Goal: Task Accomplishment & Management: Use online tool/utility

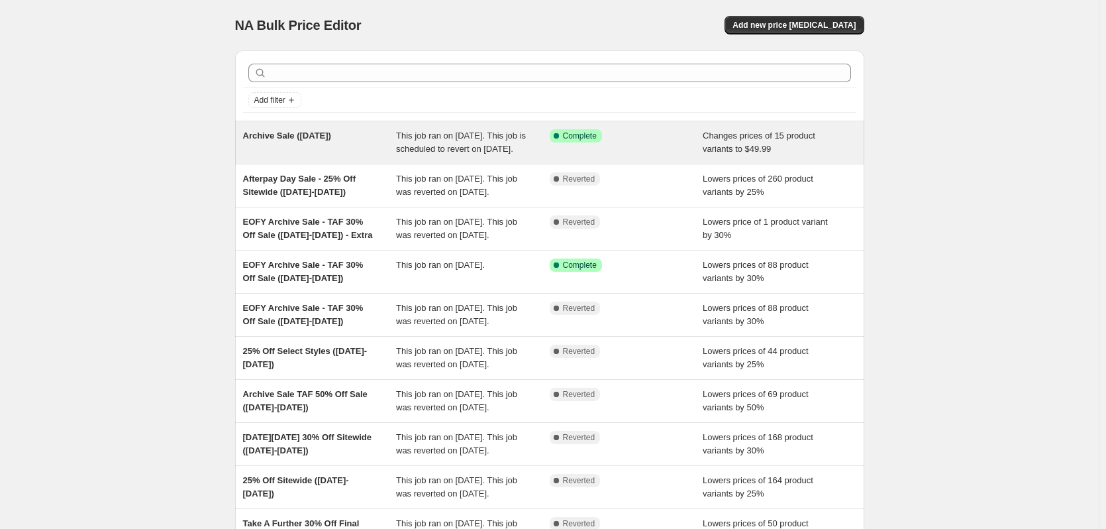
click at [383, 144] on div "Archive Sale ([DATE])" at bounding box center [320, 142] width 154 height 27
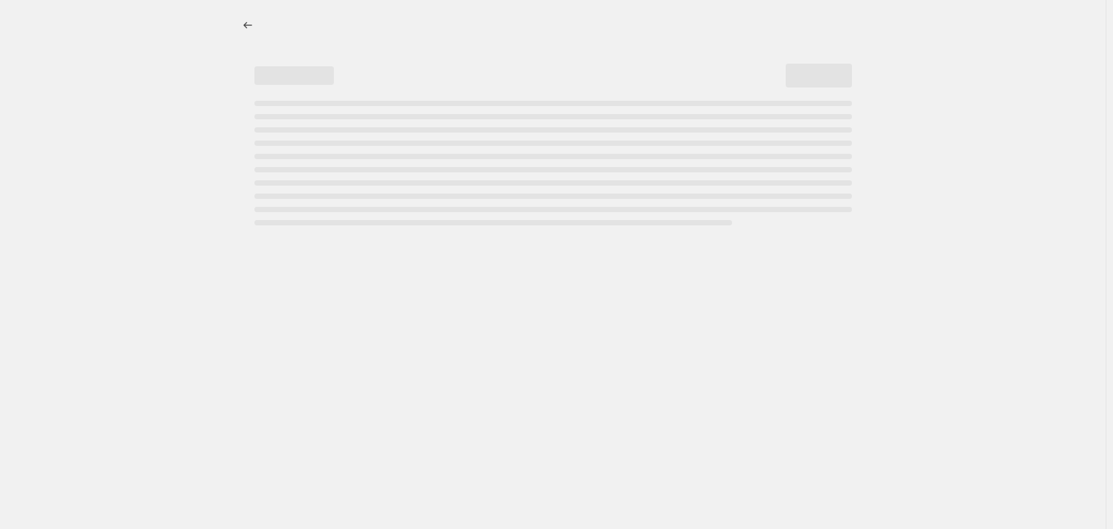
select select "tag"
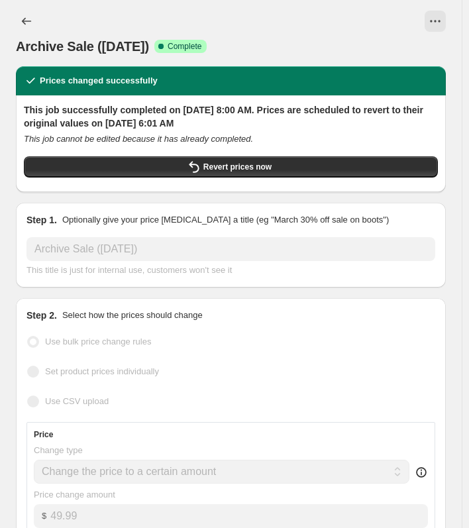
drag, startPoint x: 328, startPoint y: 39, endPoint x: 297, endPoint y: 73, distance: 45.5
click at [328, 39] on div "Archive Sale ([DATE]) Success Complete Complete" at bounding box center [231, 46] width 430 height 19
click at [434, 18] on button "View actions for Archive Sale (Oct -1-07)" at bounding box center [435, 21] width 21 height 21
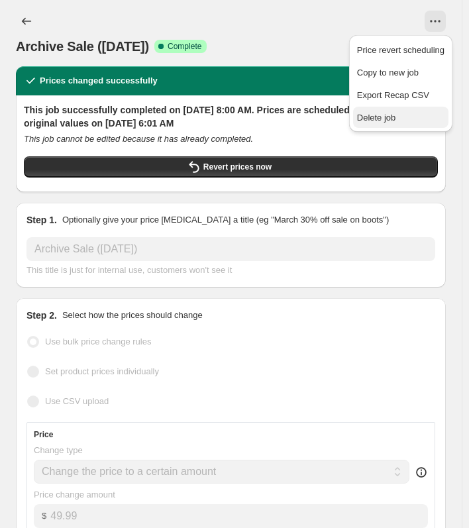
click at [396, 124] on span "Delete job" at bounding box center [400, 117] width 87 height 13
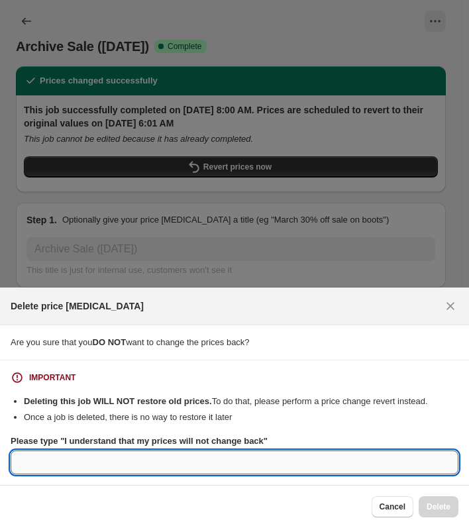
click at [91, 468] on input "Please type "I understand that my prices will not change back"" at bounding box center [235, 463] width 448 height 24
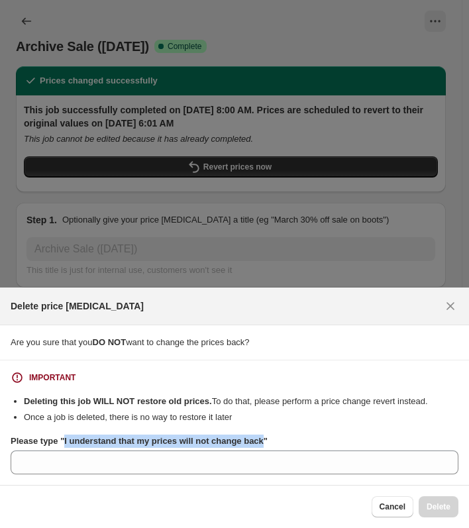
drag, startPoint x: 258, startPoint y: 441, endPoint x: 61, endPoint y: 443, distance: 197.5
click at [61, 443] on b "Please type "I understand that my prices will not change back"" at bounding box center [139, 441] width 257 height 10
copy b "I understand that my prices will not change back"
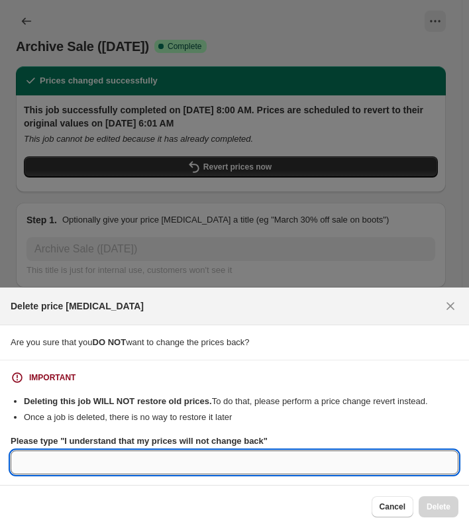
click at [54, 460] on input "Please type "I understand that my prices will not change back"" at bounding box center [235, 463] width 448 height 24
paste input "I understand that my prices will not change back"
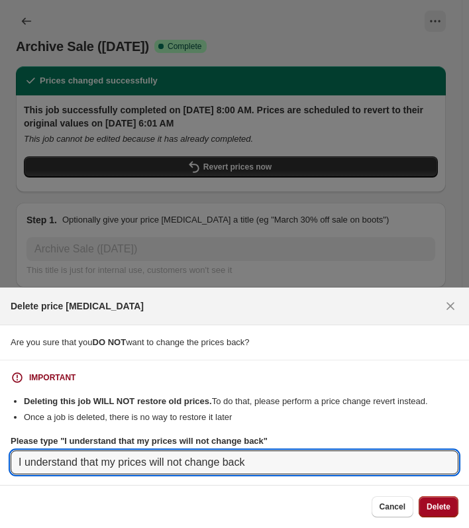
type input "I understand that my prices will not change back"
click at [431, 506] on span "Delete" at bounding box center [439, 507] width 24 height 11
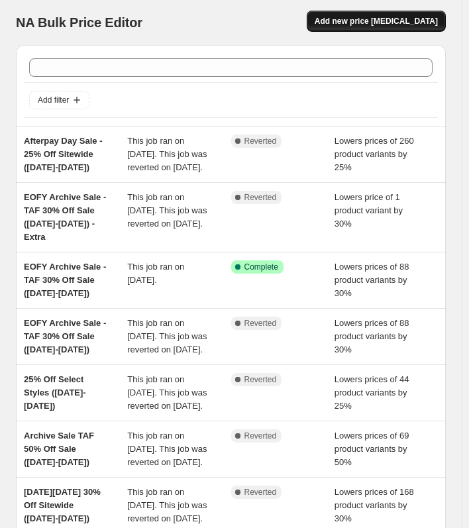
click at [395, 17] on span "Add new price [MEDICAL_DATA]" at bounding box center [376, 21] width 123 height 11
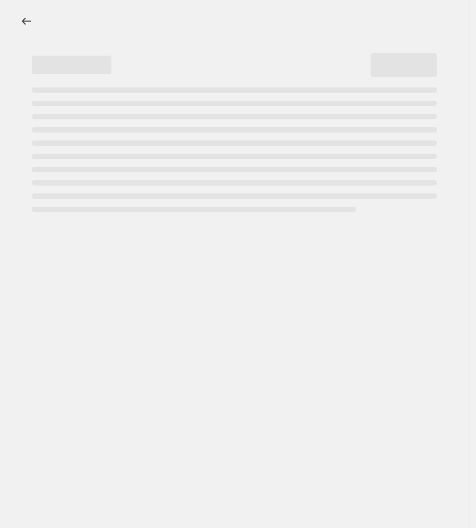
select select "percentage"
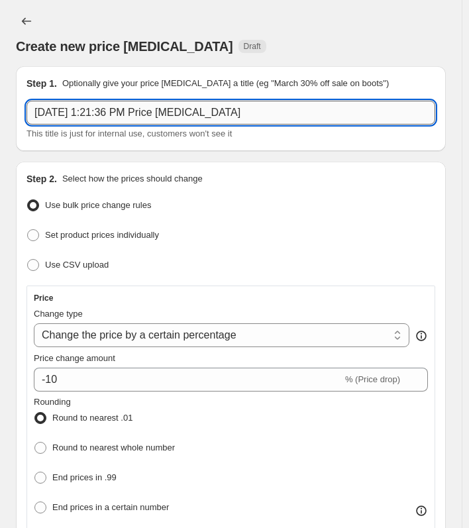
click at [114, 119] on input "[DATE] 1:21:36 PM Price [MEDICAL_DATA]" at bounding box center [231, 113] width 409 height 24
paste input "Archive Sale ([DATE])"
click at [120, 114] on input "Archive Sale ([DATE])" at bounding box center [231, 113] width 409 height 24
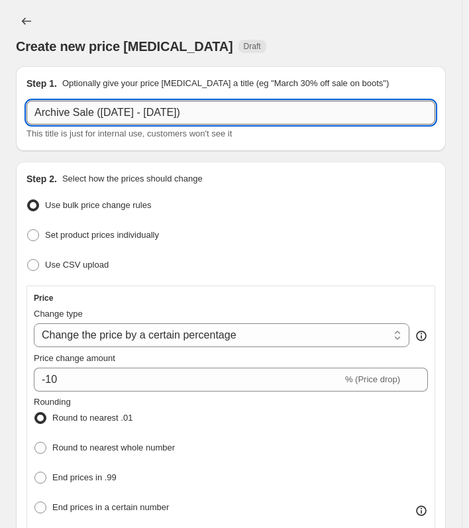
drag, startPoint x: 159, startPoint y: 112, endPoint x: 95, endPoint y: 107, distance: 64.5
click at [95, 107] on input "Archive Sale ([DATE] - [DATE])" at bounding box center [231, 113] width 409 height 24
type input "A"
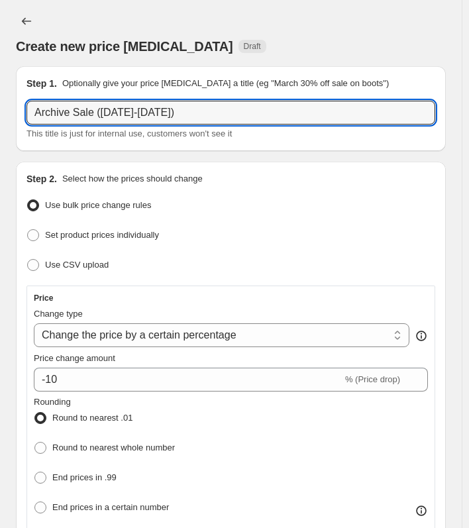
type input "Archive Sale ([DATE]-[DATE])"
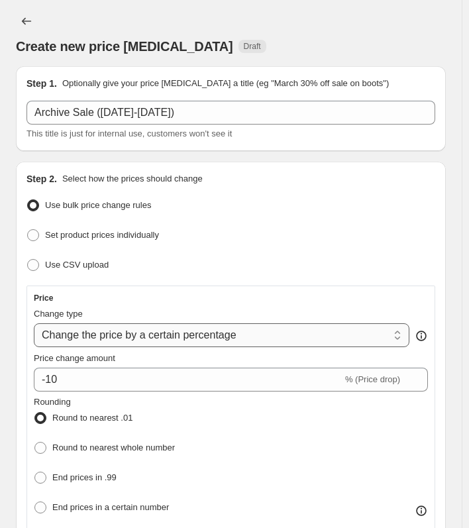
click at [134, 339] on select "Change the price to a certain amount Change the price by a certain amount Chang…" at bounding box center [222, 335] width 376 height 24
select select "to"
click at [34, 323] on select "Change the price to a certain amount Change the price by a certain amount Chang…" at bounding box center [222, 335] width 376 height 24
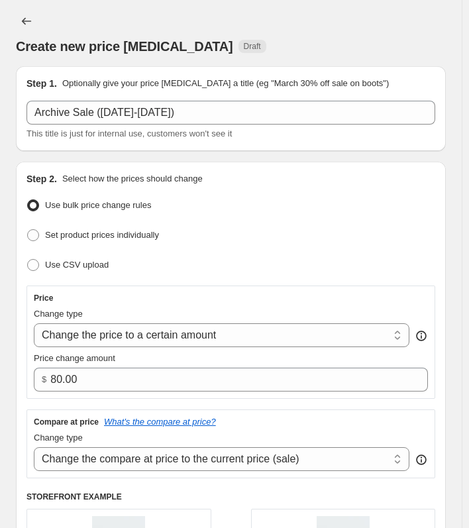
scroll to position [133, 0]
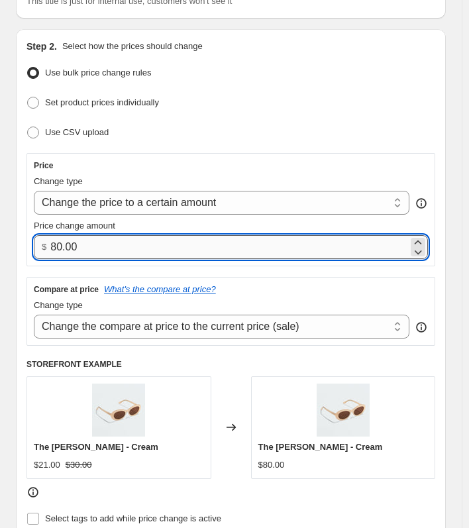
click at [72, 252] on input "80.00" at bounding box center [229, 247] width 358 height 24
drag, startPoint x: 99, startPoint y: 256, endPoint x: 50, endPoint y: 252, distance: 48.5
click at [50, 252] on input "80.00" at bounding box center [229, 247] width 358 height 24
type input "49.99"
click at [245, 160] on div "Price" at bounding box center [231, 165] width 394 height 11
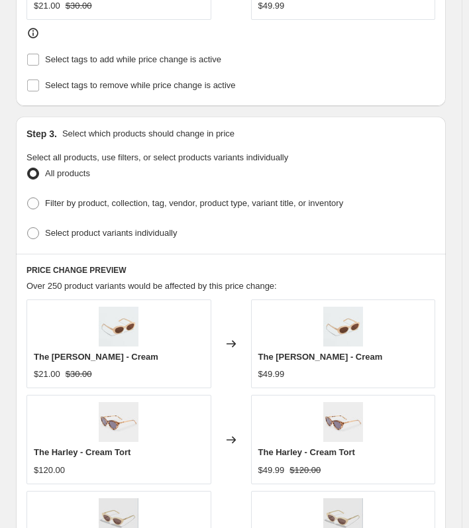
scroll to position [663, 0]
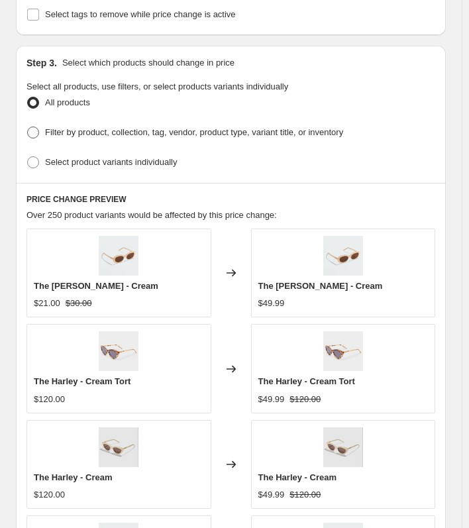
click at [64, 127] on span "Filter by product, collection, tag, vendor, product type, variant title, or inv…" at bounding box center [194, 132] width 298 height 10
click at [28, 127] on input "Filter by product, collection, tag, vendor, product type, variant title, or inv…" at bounding box center [27, 127] width 1 height 1
radio input "true"
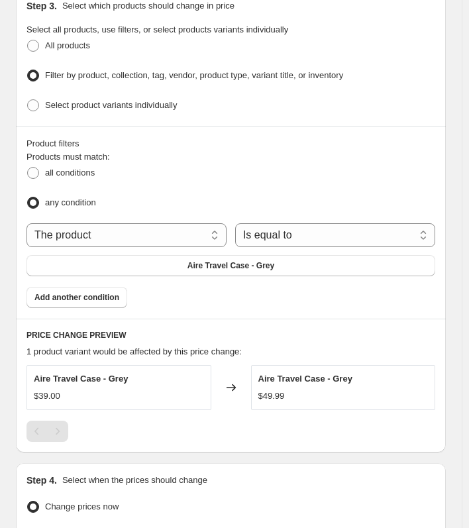
click at [382, 243] on div "The product The product's collection The product's tag The product's vendor The…" at bounding box center [231, 250] width 409 height 54
click at [199, 237] on select "The product The product's collection The product's tag The product's vendor The…" at bounding box center [127, 235] width 200 height 24
select select "tag"
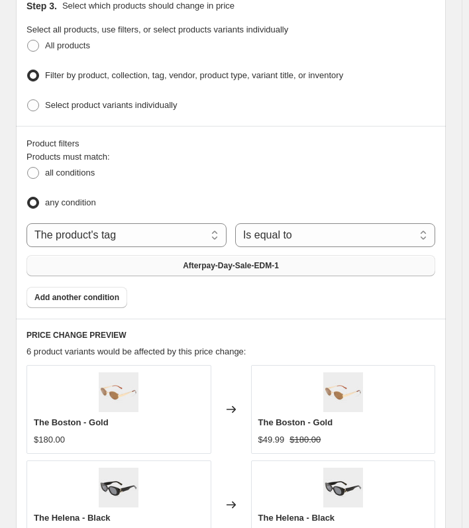
click at [237, 260] on span "Afterpay-Day-Sale-EDM-1" at bounding box center [231, 265] width 96 height 11
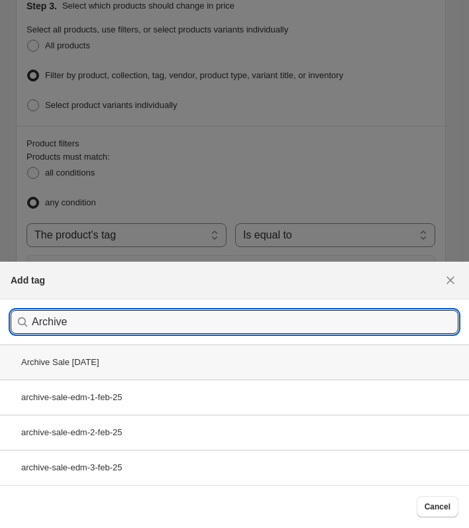
type input "Archive"
click at [89, 360] on div "Archive Sale [DATE]" at bounding box center [234, 362] width 469 height 35
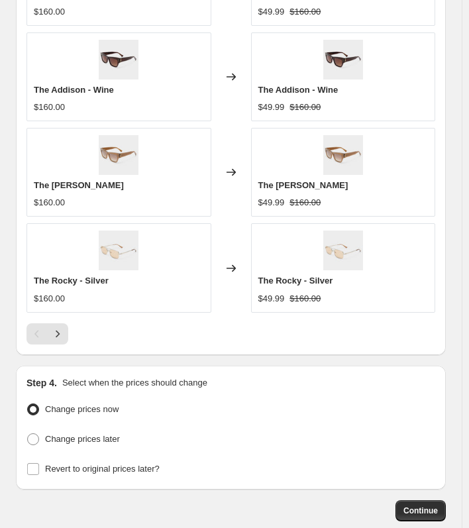
scroll to position [1310, 0]
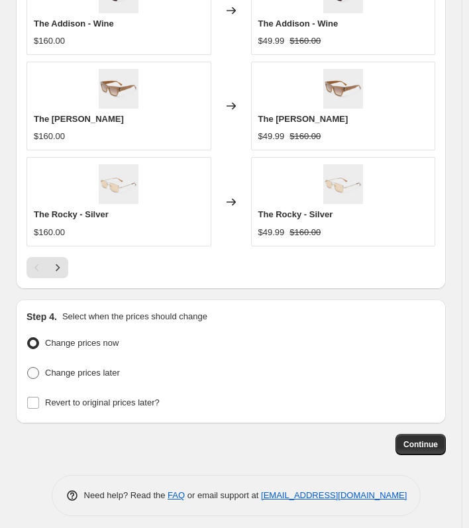
click at [101, 368] on span "Change prices later" at bounding box center [82, 373] width 75 height 10
click at [28, 367] on input "Change prices later" at bounding box center [27, 367] width 1 height 1
radio input "true"
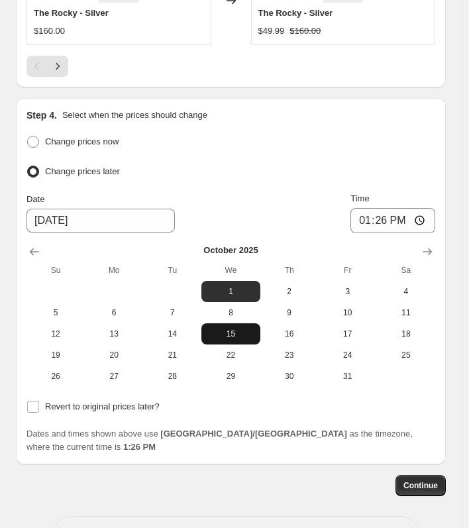
scroll to position [1539, 0]
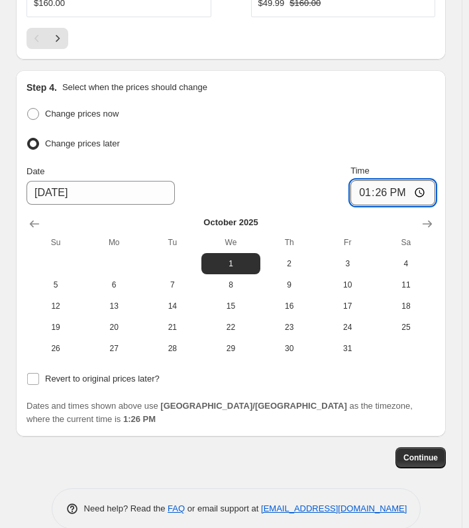
click at [370, 184] on input "13:26" at bounding box center [392, 192] width 85 height 25
type input "06:00"
click at [77, 370] on label "Revert to original prices later?" at bounding box center [93, 379] width 133 height 19
click at [39, 373] on input "Revert to original prices later?" at bounding box center [33, 379] width 12 height 12
checkbox input "true"
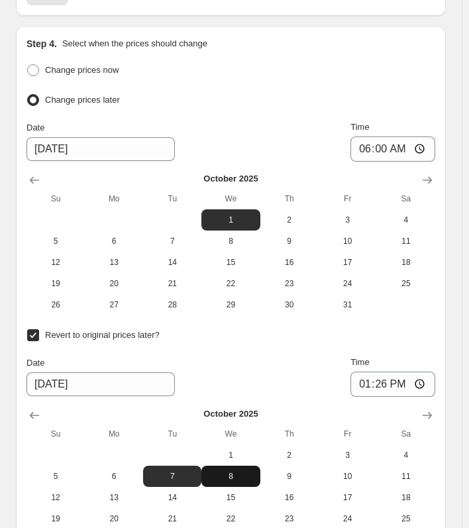
scroll to position [1605, 0]
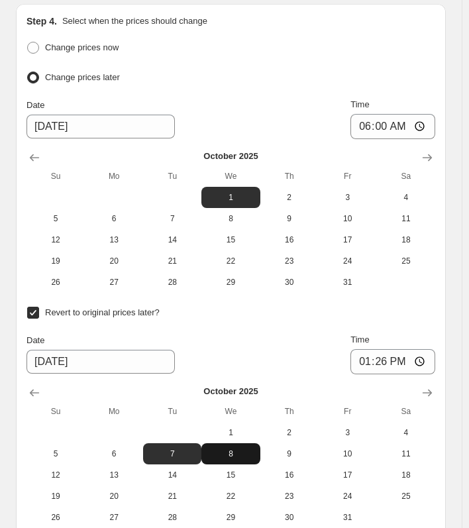
click at [239, 449] on span "8" at bounding box center [231, 454] width 48 height 11
type input "[DATE]"
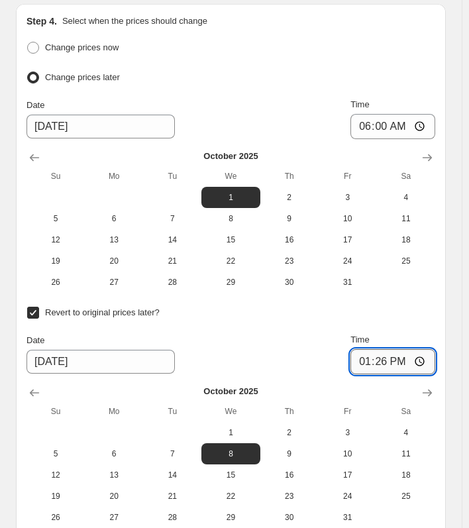
click at [368, 356] on input "13:26" at bounding box center [392, 361] width 85 height 25
type input "00:01"
click at [435, 317] on div "Revert to original prices later? Date [DATE] Time 00:[DATE] Mo Tu We Th Fr Sa 1…" at bounding box center [231, 415] width 409 height 225
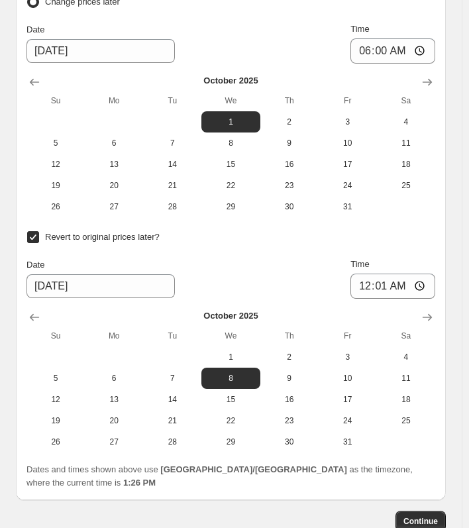
scroll to position [1745, 0]
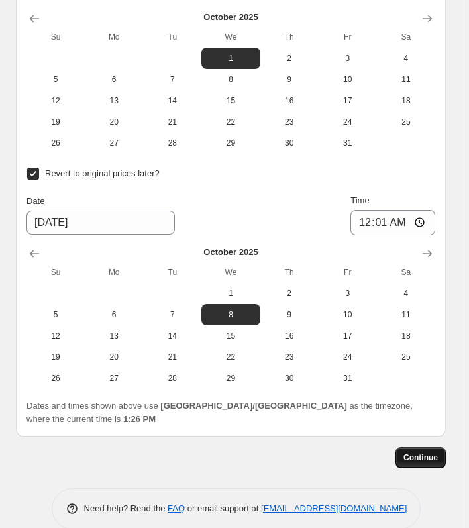
click at [429, 453] on span "Continue" at bounding box center [420, 458] width 34 height 11
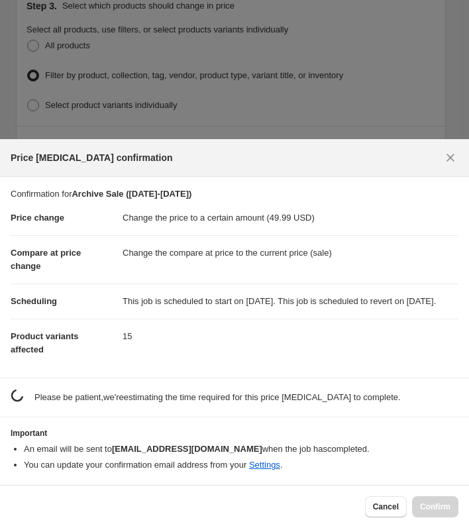
scroll to position [0, 0]
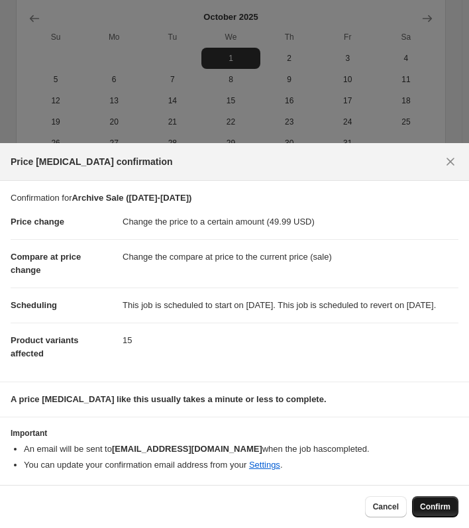
click at [435, 511] on span "Confirm" at bounding box center [435, 507] width 30 height 11
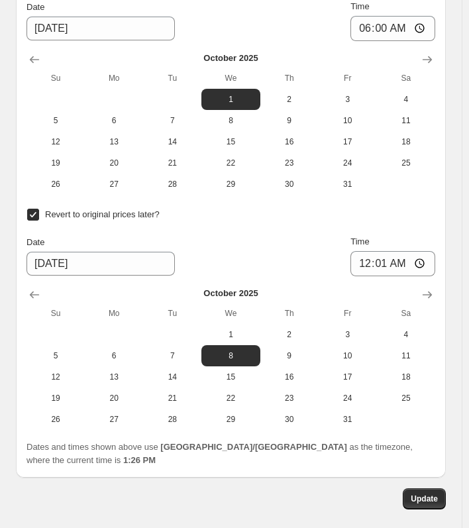
scroll to position [1841, 0]
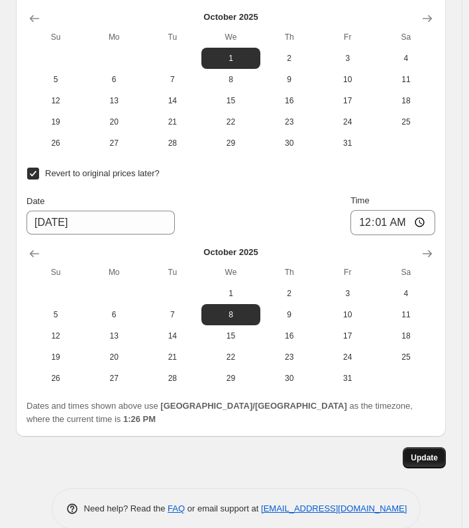
click at [429, 453] on span "Update" at bounding box center [424, 458] width 27 height 11
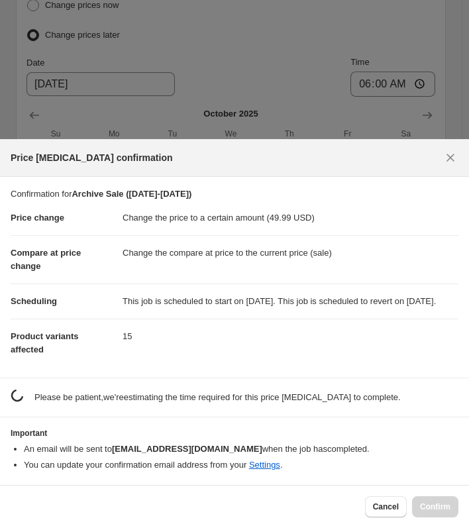
scroll to position [0, 0]
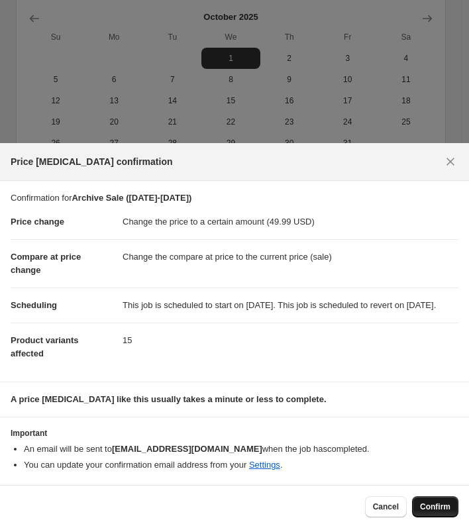
click at [429, 501] on button "Confirm" at bounding box center [435, 506] width 46 height 21
